Goal: Task Accomplishment & Management: Manage account settings

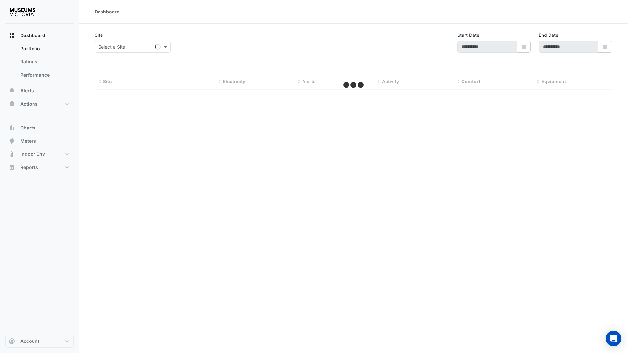
type input "**********"
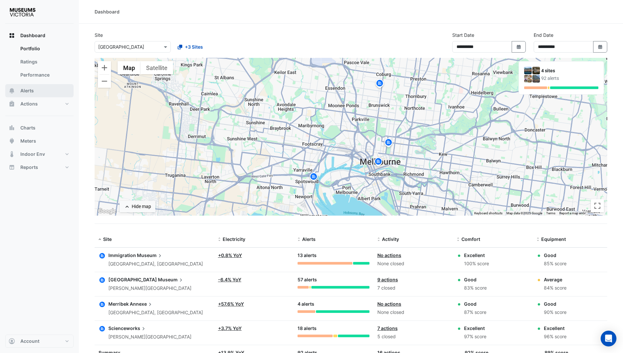
click at [34, 96] on button "Alerts" at bounding box center [39, 90] width 68 height 13
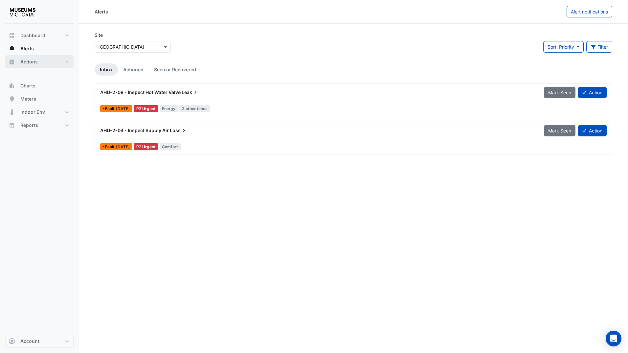
click at [45, 62] on button "Actions" at bounding box center [39, 61] width 68 height 13
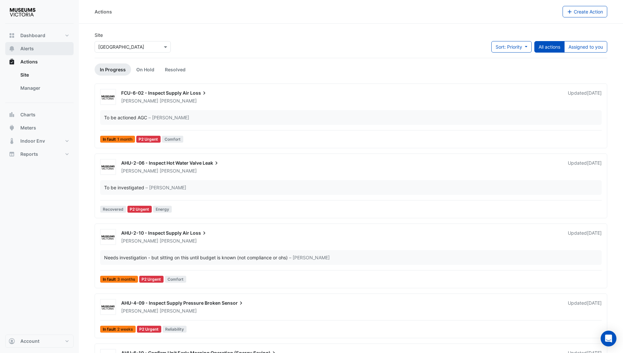
click at [33, 53] on button "Alerts" at bounding box center [39, 48] width 68 height 13
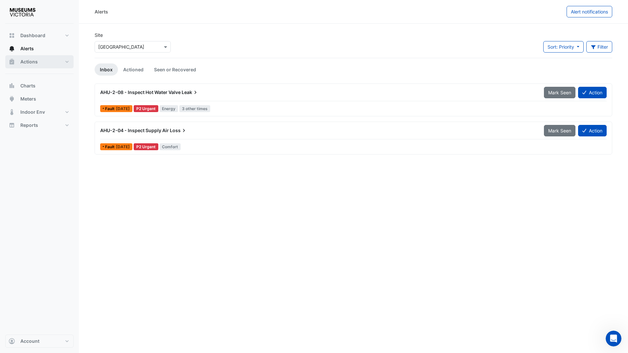
click at [37, 59] on button "Actions" at bounding box center [39, 61] width 68 height 13
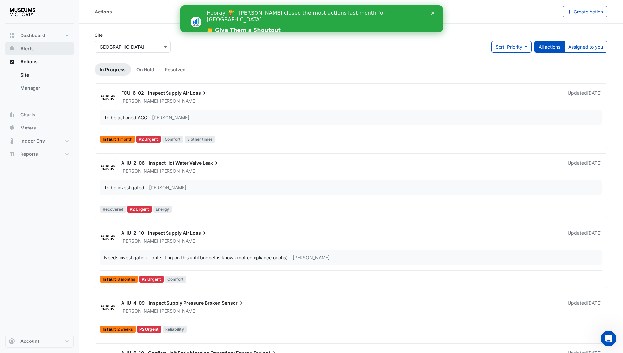
click at [27, 50] on span "Alerts" at bounding box center [26, 48] width 13 height 7
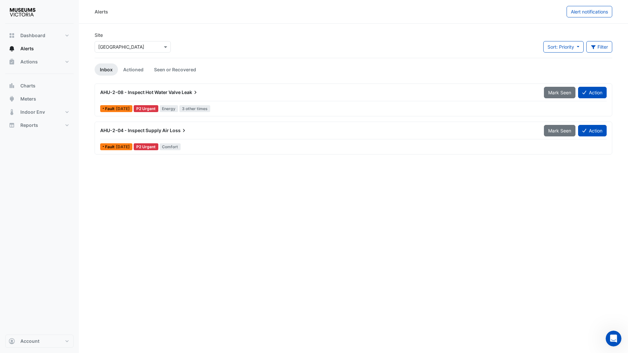
click at [149, 54] on div "Site × Melbourne Museum" at bounding box center [133, 45] width 84 height 26
click at [145, 47] on input "text" at bounding box center [126, 47] width 56 height 7
click at [125, 61] on span "Immigration Museum" at bounding box center [122, 61] width 45 height 6
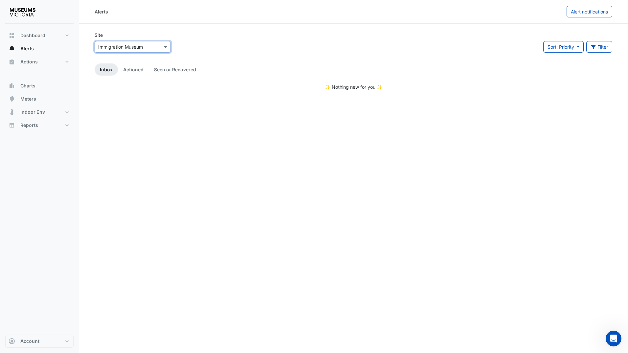
click at [124, 48] on input "text" at bounding box center [126, 47] width 56 height 7
click at [122, 76] on div "Merribek Annexe" at bounding box center [123, 80] width 56 height 10
click at [123, 48] on input "text" at bounding box center [126, 47] width 56 height 7
click at [116, 92] on span "Scienceworks" at bounding box center [115, 90] width 30 height 6
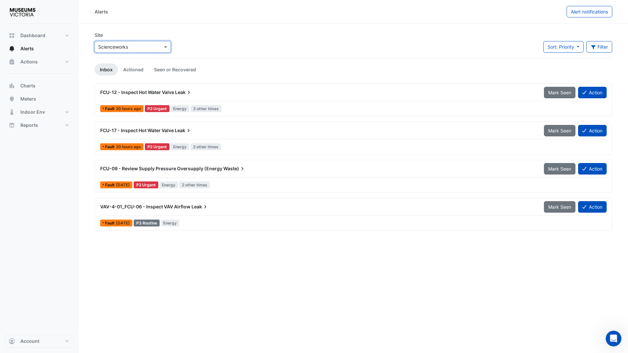
click at [274, 312] on div "Alerts Alert notifications Site × Scienceworks Sort: Priority Priority Updated …" at bounding box center [353, 176] width 549 height 353
click at [25, 64] on span "Actions" at bounding box center [28, 61] width 17 height 7
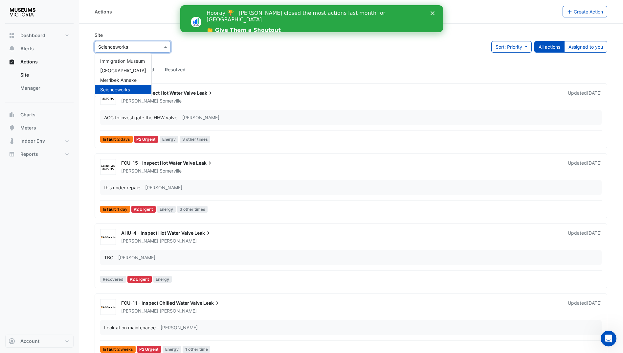
click at [125, 49] on input "text" at bounding box center [126, 47] width 56 height 7
click at [122, 60] on span "Immigration Museum" at bounding box center [122, 61] width 45 height 6
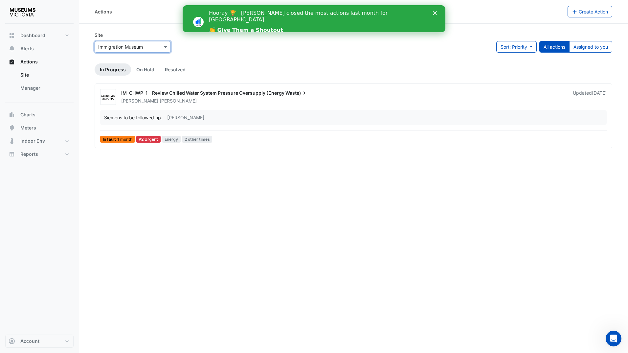
click at [122, 47] on input "text" at bounding box center [126, 47] width 56 height 7
click at [123, 66] on div "[GEOGRAPHIC_DATA]" at bounding box center [123, 71] width 56 height 10
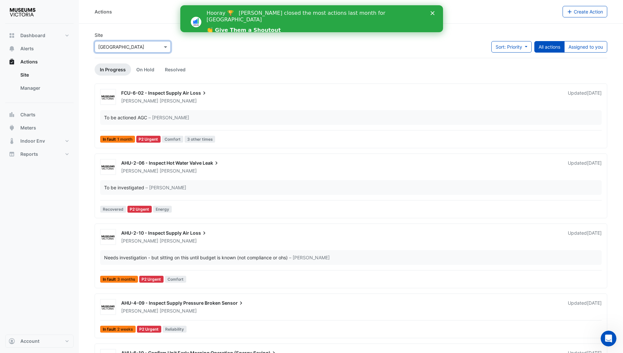
click at [157, 93] on span "FCU-6-02 - Inspect Supply Air" at bounding box center [155, 93] width 68 height 6
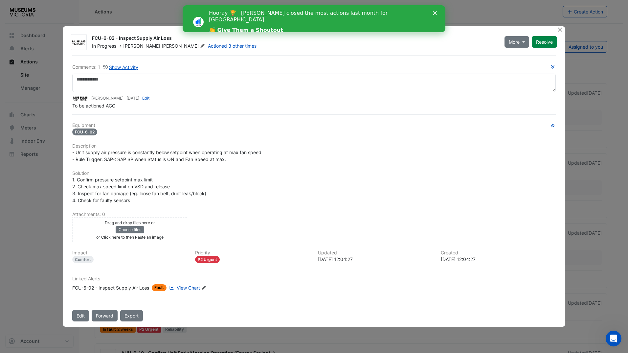
click at [557, 33] on div at bounding box center [561, 30] width 8 height 8
click at [558, 31] on button "Close" at bounding box center [560, 29] width 7 height 7
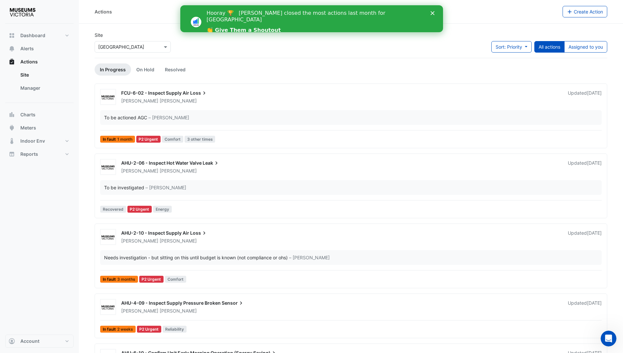
click at [191, 181] on div "To be investigated – Nathan Marnell" at bounding box center [350, 187] width 501 height 15
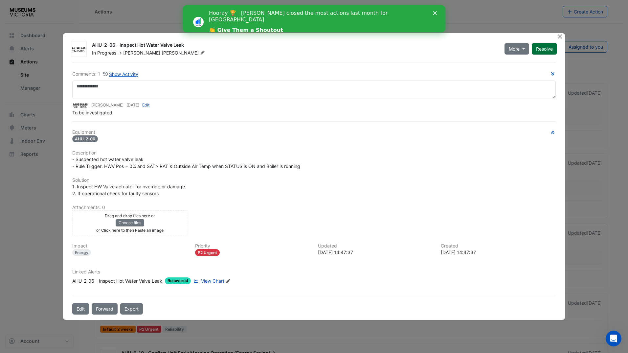
click at [539, 50] on button "Resolve" at bounding box center [544, 48] width 25 height 11
click at [561, 35] on button "Close" at bounding box center [560, 36] width 7 height 7
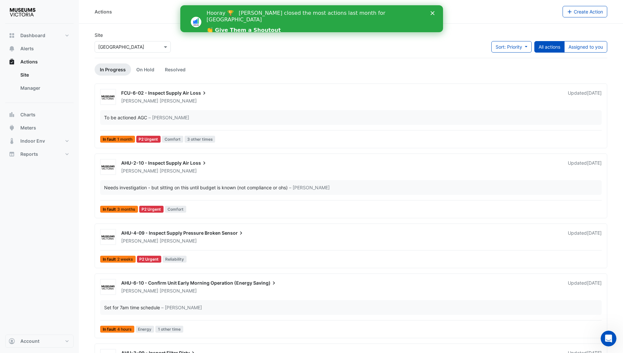
click at [433, 11] on icon "Close" at bounding box center [432, 13] width 4 height 4
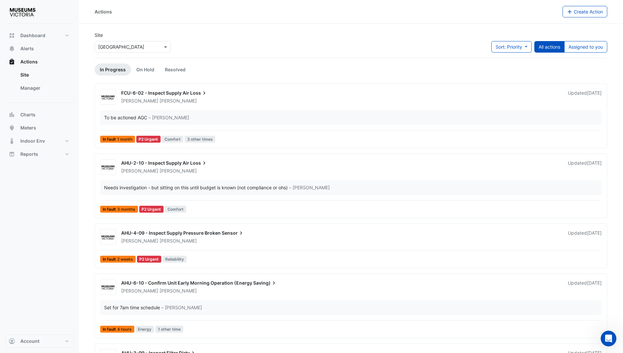
click at [232, 155] on div "AHU-2-10 - Inspect Supply Air Loss Nathan Marnell Updated 2 months ago Needs in…" at bounding box center [351, 185] width 513 height 65
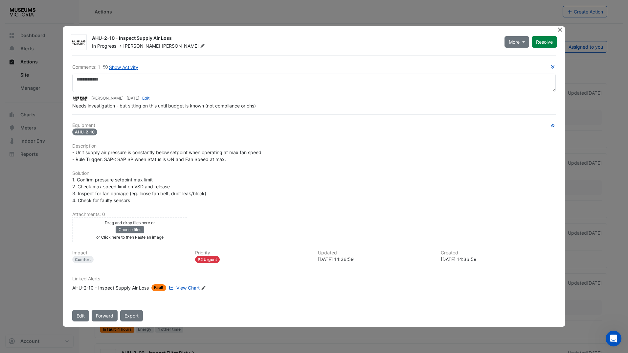
click at [559, 29] on button "Close" at bounding box center [560, 29] width 7 height 7
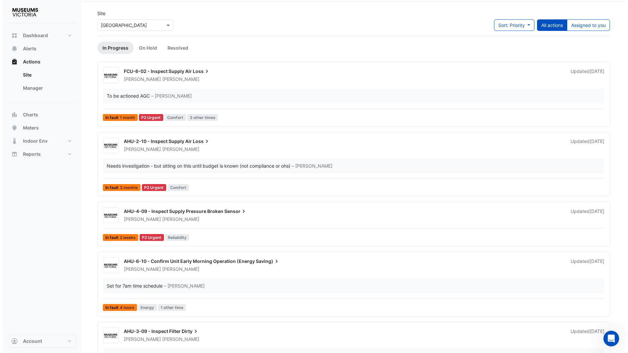
scroll to position [33, 0]
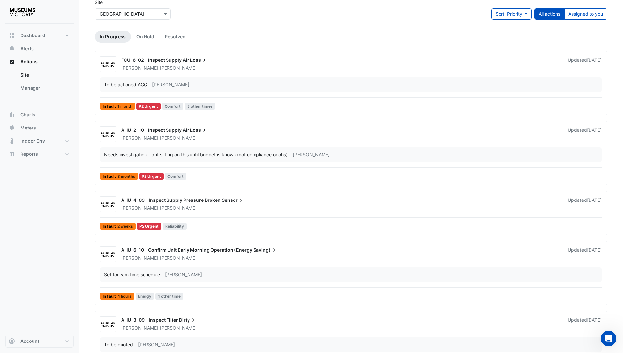
click at [189, 207] on div "Nathan Marnell" at bounding box center [341, 208] width 440 height 7
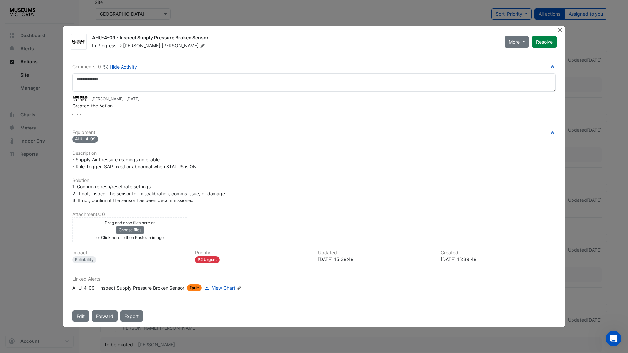
click at [559, 29] on button "Close" at bounding box center [560, 29] width 7 height 7
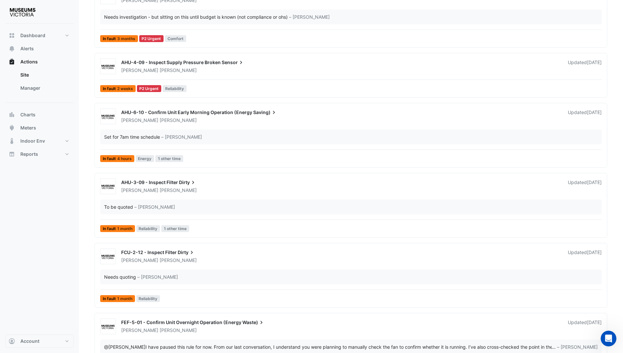
scroll to position [197, 0]
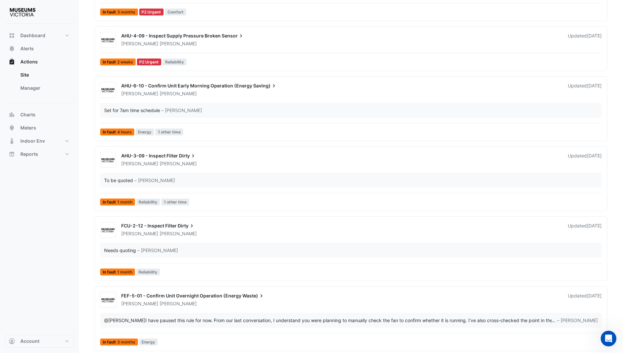
click at [201, 87] on span "AHU-6-10 - Confirm Unit Early Morning Operation (Energy" at bounding box center [186, 86] width 131 height 6
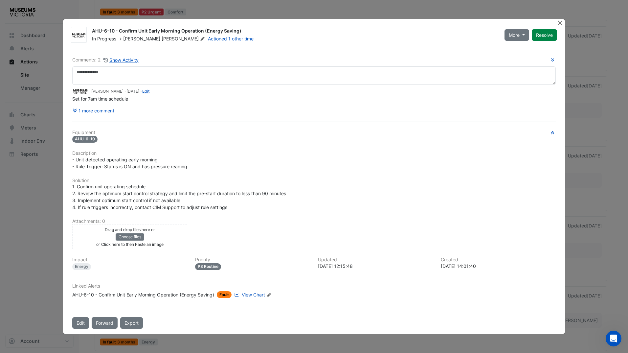
click at [560, 22] on button "Close" at bounding box center [560, 22] width 7 height 7
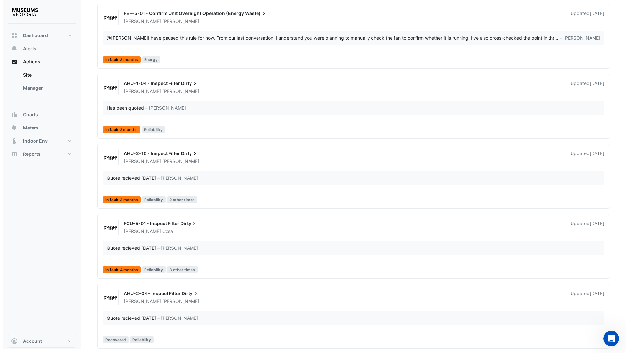
scroll to position [480, 0]
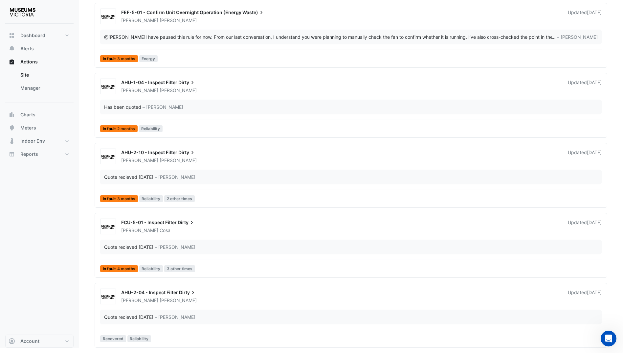
click at [222, 296] on div "AHU-2-04 - Inspect Filter Dirty" at bounding box center [340, 293] width 439 height 8
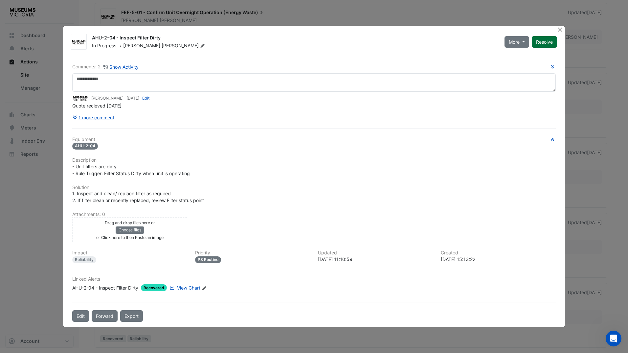
click at [534, 42] on button "Resolve" at bounding box center [544, 41] width 25 height 11
click at [563, 32] on button "Close" at bounding box center [560, 29] width 7 height 7
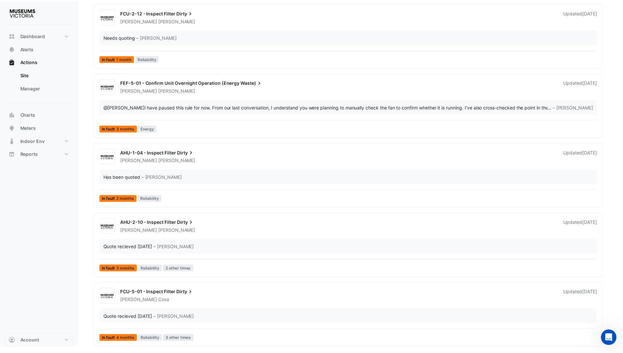
scroll to position [410, 0]
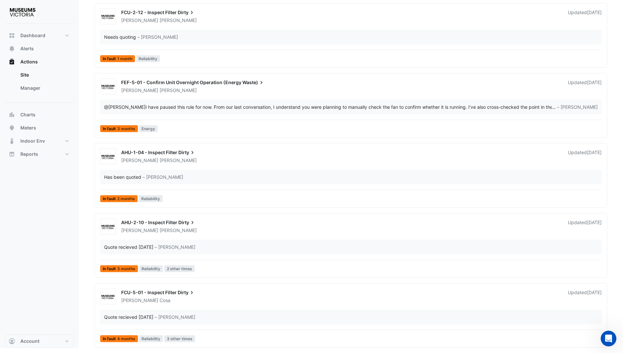
click at [189, 297] on div "John Cosa" at bounding box center [341, 300] width 440 height 7
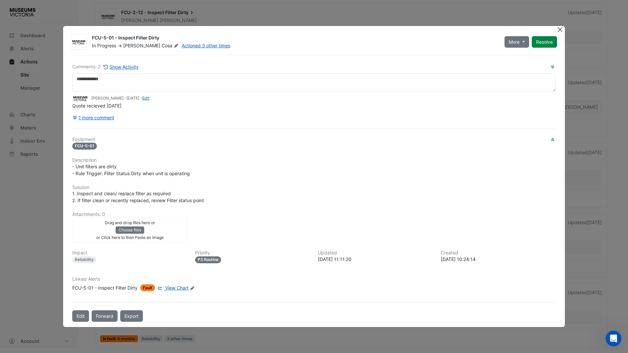
click at [558, 28] on button "Close" at bounding box center [560, 29] width 7 height 7
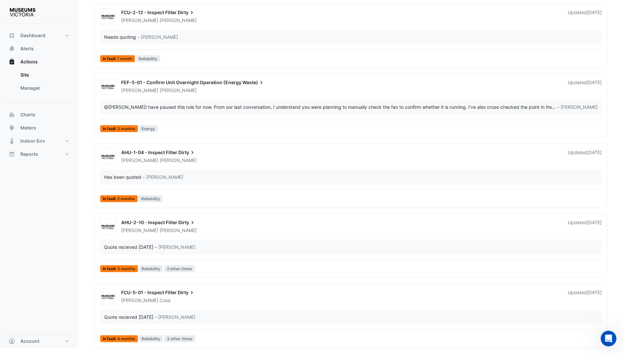
click at [158, 228] on div "Nathan Marnell" at bounding box center [341, 230] width 440 height 7
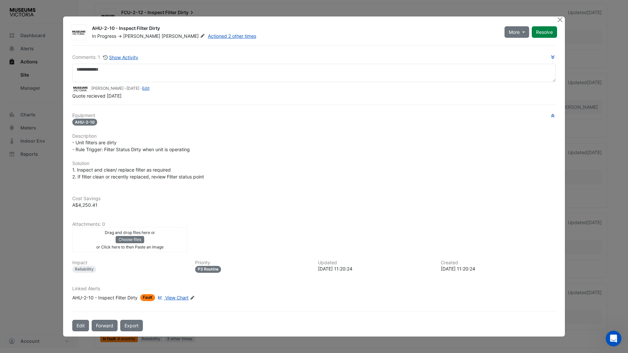
click at [559, 23] on div at bounding box center [561, 20] width 8 height 8
click at [559, 21] on button "Close" at bounding box center [560, 19] width 7 height 7
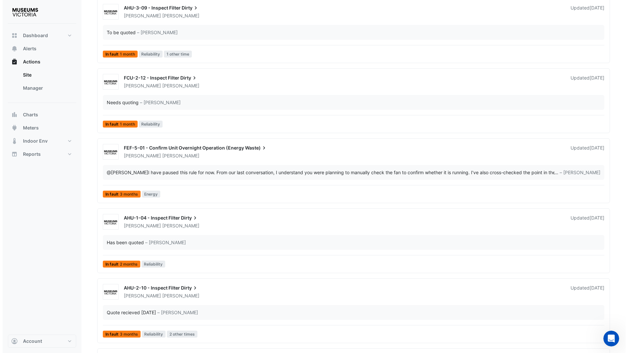
scroll to position [344, 0]
click at [199, 151] on div "FEF-5-01 - Confirm Unit Overnight Operation (Energy Waste)" at bounding box center [340, 149] width 439 height 8
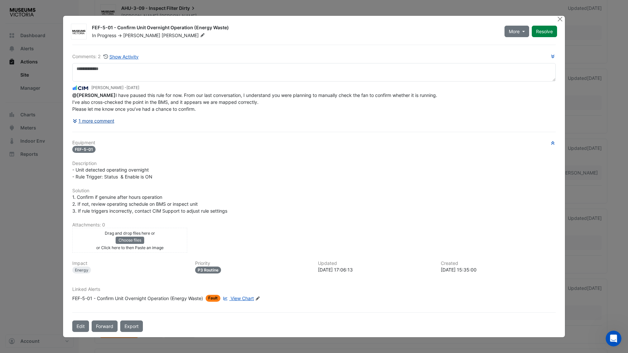
click at [92, 122] on button "1 more comment" at bounding box center [93, 120] width 42 height 11
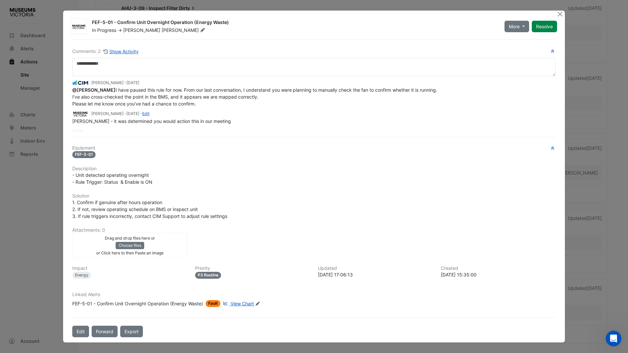
click at [113, 132] on div "Comments: 2 Show Activity Shafayet Ali - 2 months and 22 days ago @Nathan Marne…" at bounding box center [313, 188] width 491 height 298
click at [545, 27] on button "Resolve" at bounding box center [544, 26] width 25 height 11
click at [557, 16] on button "Close" at bounding box center [560, 14] width 7 height 7
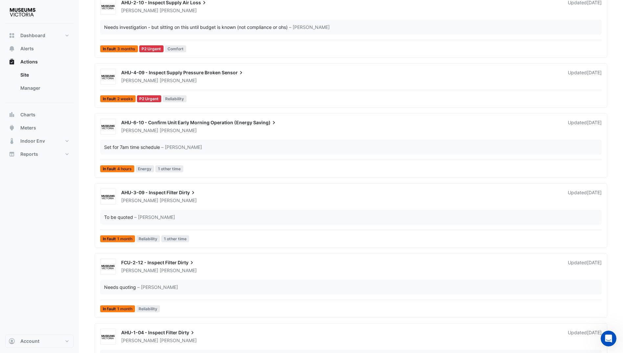
scroll to position [143, 0]
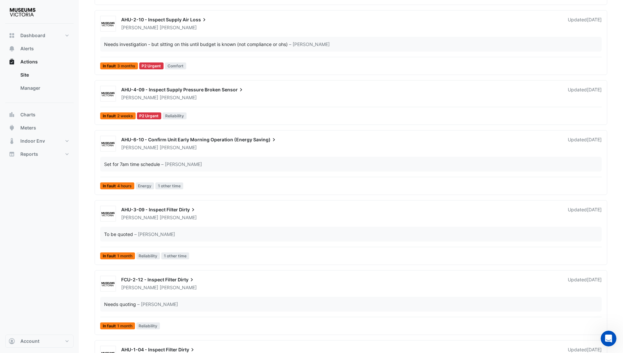
click at [208, 141] on span "AHU-6-10 - Confirm Unit Early Morning Operation (Energy" at bounding box center [186, 140] width 131 height 6
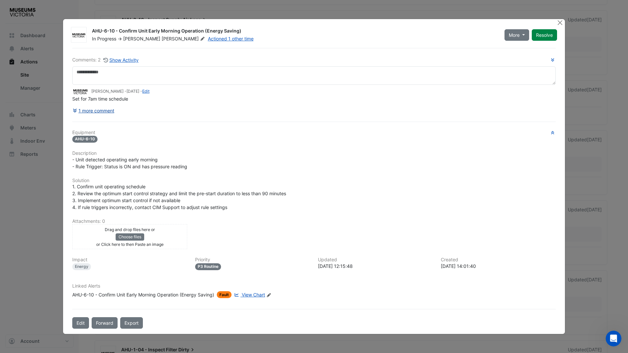
click at [112, 107] on button "1 more comment" at bounding box center [93, 110] width 42 height 11
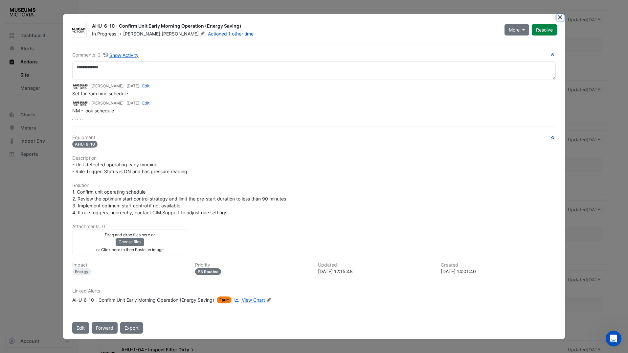
click at [561, 17] on button "Close" at bounding box center [560, 17] width 7 height 7
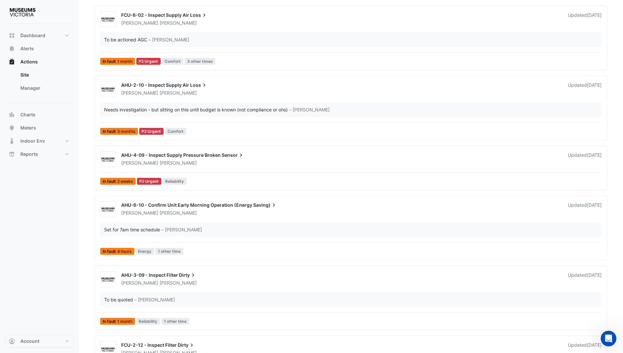
scroll to position [78, 0]
click at [200, 156] on span "AHU-4-09 - Inspect Supply Pressure Broken" at bounding box center [171, 155] width 100 height 6
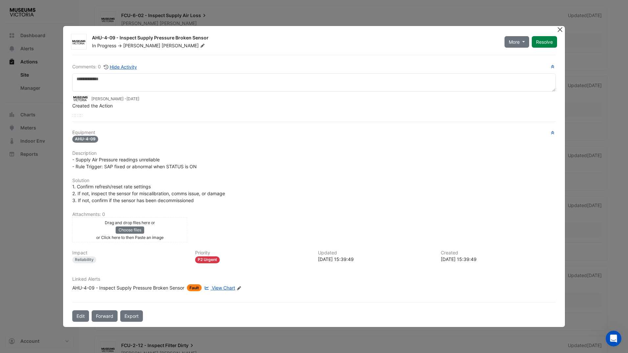
click at [560, 28] on button "Close" at bounding box center [560, 29] width 7 height 7
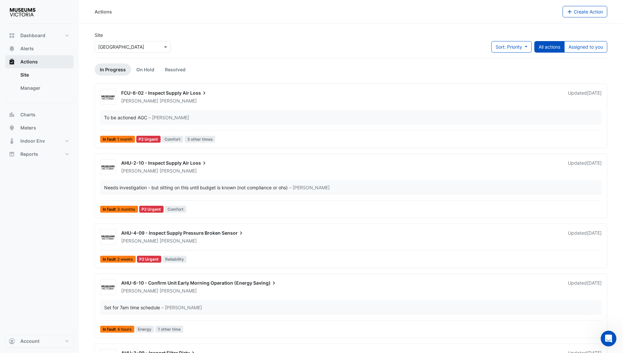
click at [36, 65] on button "Actions" at bounding box center [39, 61] width 68 height 13
click at [27, 52] on button "Alerts" at bounding box center [39, 48] width 68 height 13
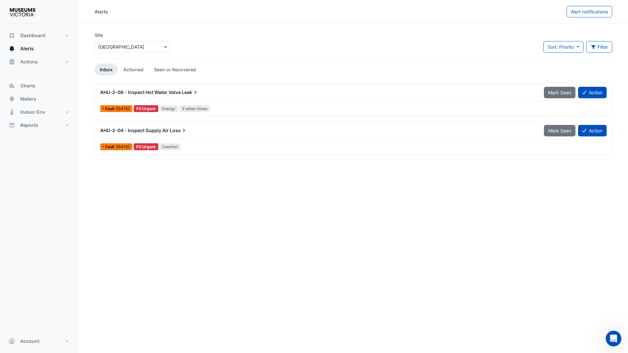
click at [169, 94] on span "AHU-2-08 - Inspect Hot Water Valve" at bounding box center [140, 92] width 80 height 6
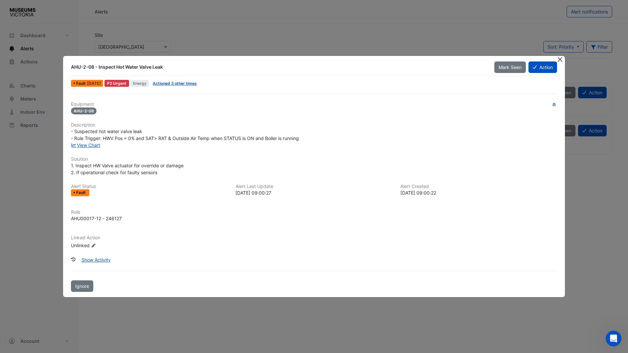
click at [558, 59] on button "Close" at bounding box center [560, 59] width 7 height 7
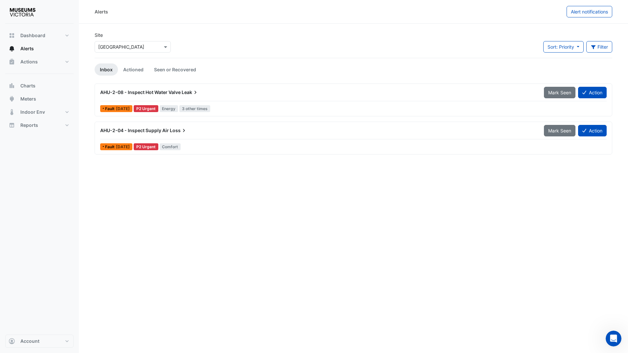
click at [210, 126] on div "AHU-2-04 - Inspect Supply Air Loss" at bounding box center [318, 130] width 444 height 12
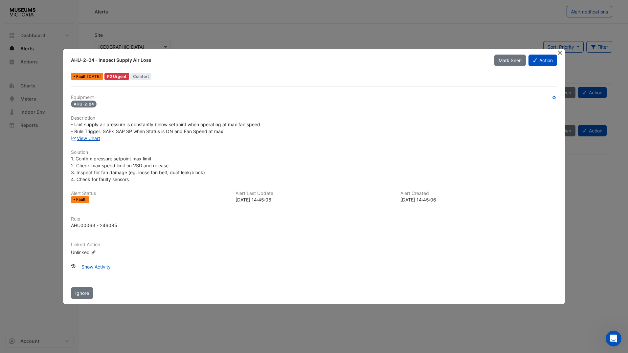
click at [561, 54] on button "Close" at bounding box center [560, 52] width 7 height 7
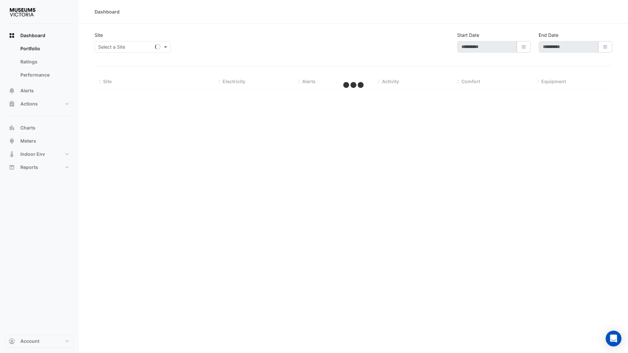
type input "**********"
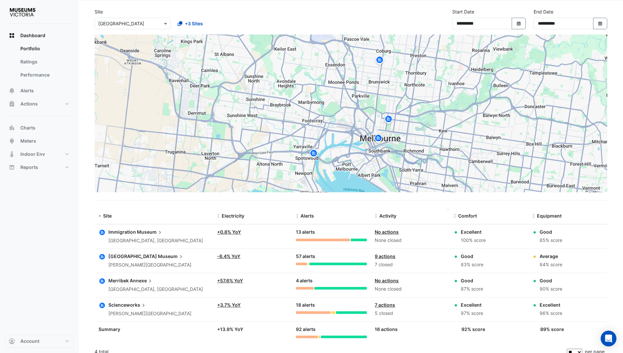
scroll to position [30, 0]
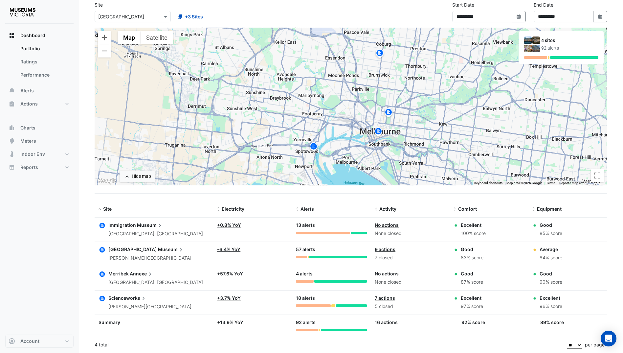
click at [537, 46] on img at bounding box center [536, 49] width 8 height 8
click at [541, 49] on div "4 sites 92 alerts" at bounding box center [561, 44] width 74 height 16
click at [547, 57] on div at bounding box center [561, 57] width 74 height 3
